Goal: Information Seeking & Learning: Check status

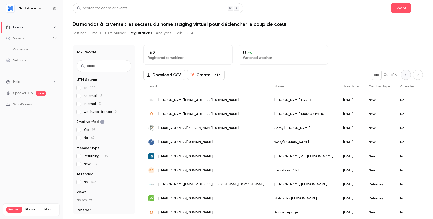
click at [168, 50] on p "162" at bounding box center [187, 52] width 81 height 6
drag, startPoint x: 168, startPoint y: 50, endPoint x: 173, endPoint y: 57, distance: 9.3
click at [173, 57] on div "162 Registered to webinar" at bounding box center [187, 55] width 89 height 20
click at [173, 57] on p "Registered to webinar" at bounding box center [187, 57] width 81 height 5
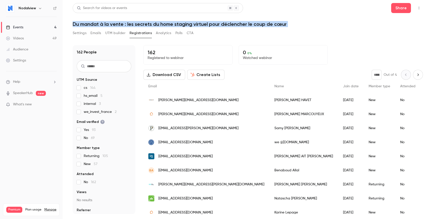
drag, startPoint x: 210, startPoint y: 21, endPoint x: 217, endPoint y: 28, distance: 10.1
click at [217, 28] on div "Search for videos or events Share Du mandat à la vente : les secrets du home st…" at bounding box center [248, 108] width 350 height 211
